Goal: Navigation & Orientation: Find specific page/section

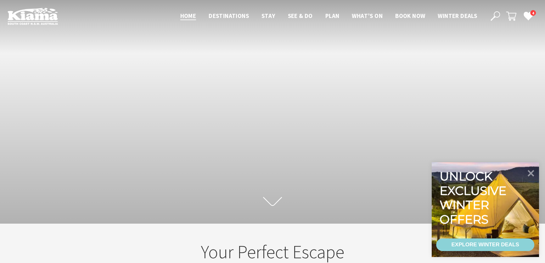
scroll to position [109, 549]
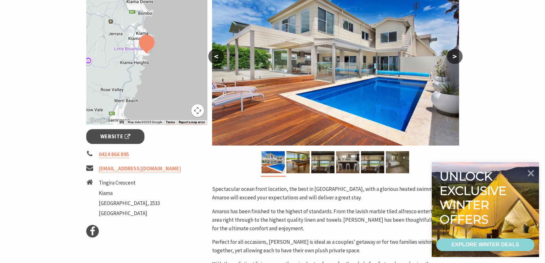
scroll to position [143, 0]
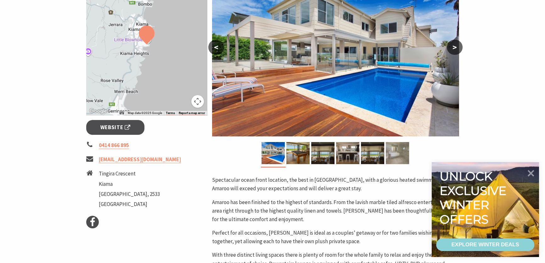
click at [394, 154] on img at bounding box center [397, 153] width 23 height 22
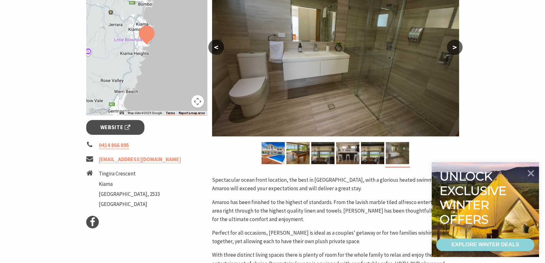
click at [454, 47] on button ">" at bounding box center [455, 47] width 16 height 15
click at [217, 157] on div at bounding box center [335, 155] width 247 height 26
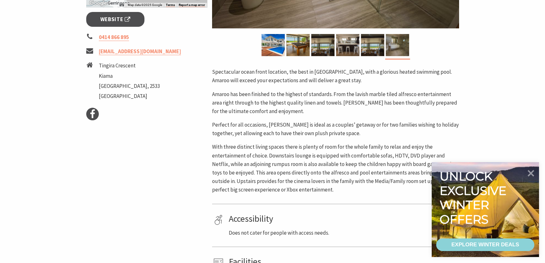
scroll to position [200, 0]
